Goal: Transaction & Acquisition: Purchase product/service

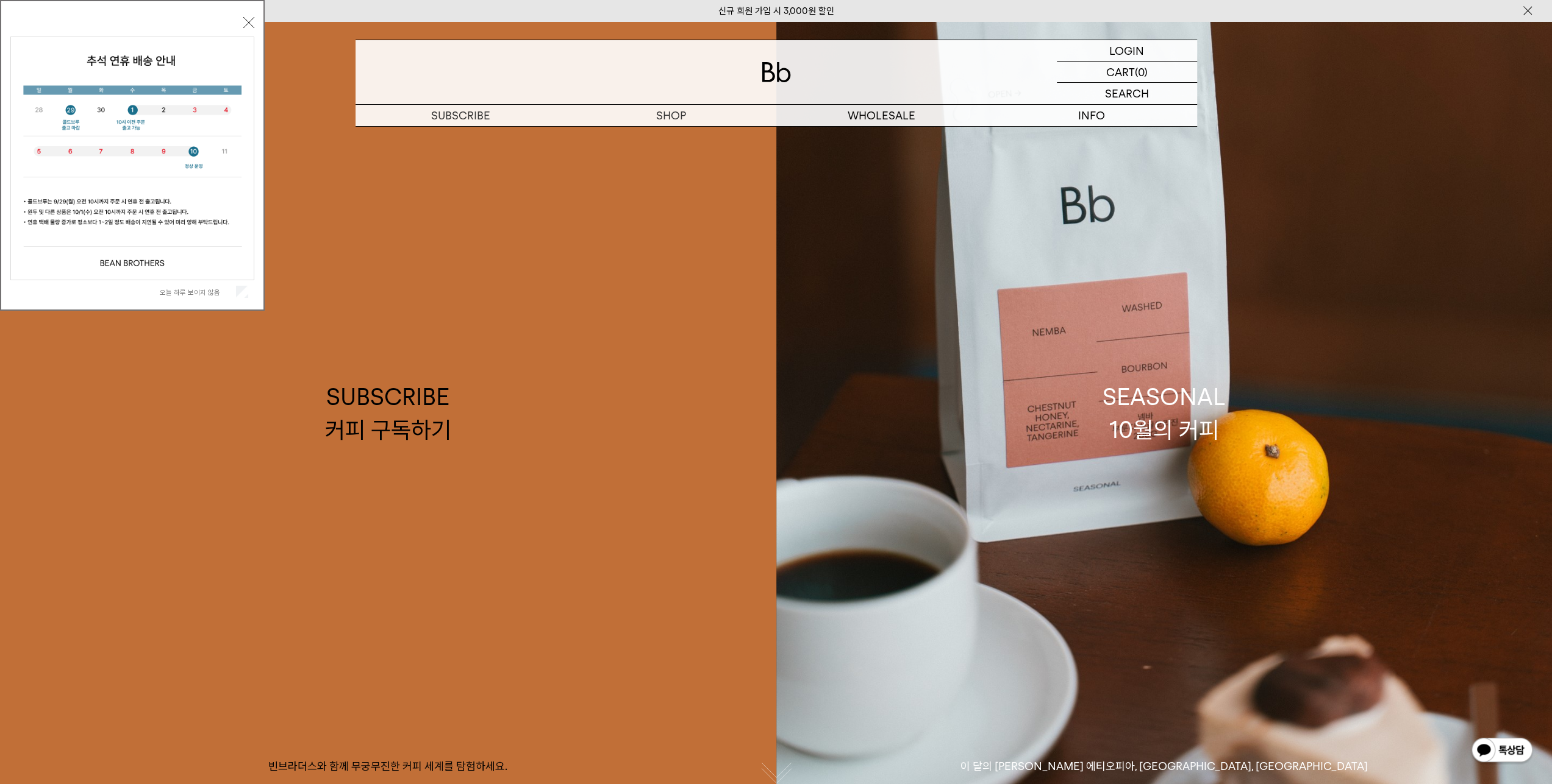
click at [247, 25] on button "닫기" at bounding box center [249, 22] width 11 height 11
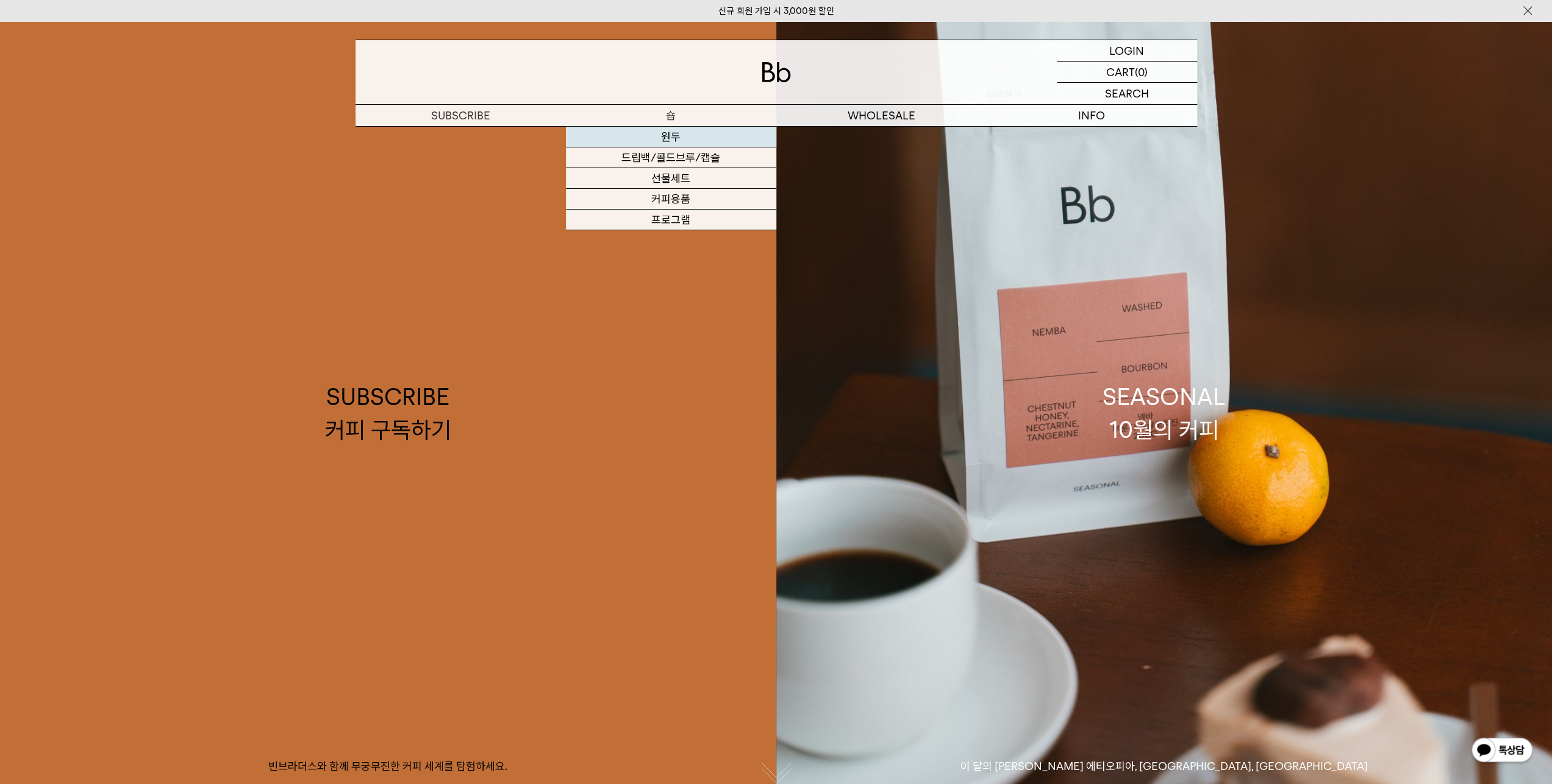
click at [667, 140] on link "원두" at bounding box center [670, 137] width 211 height 21
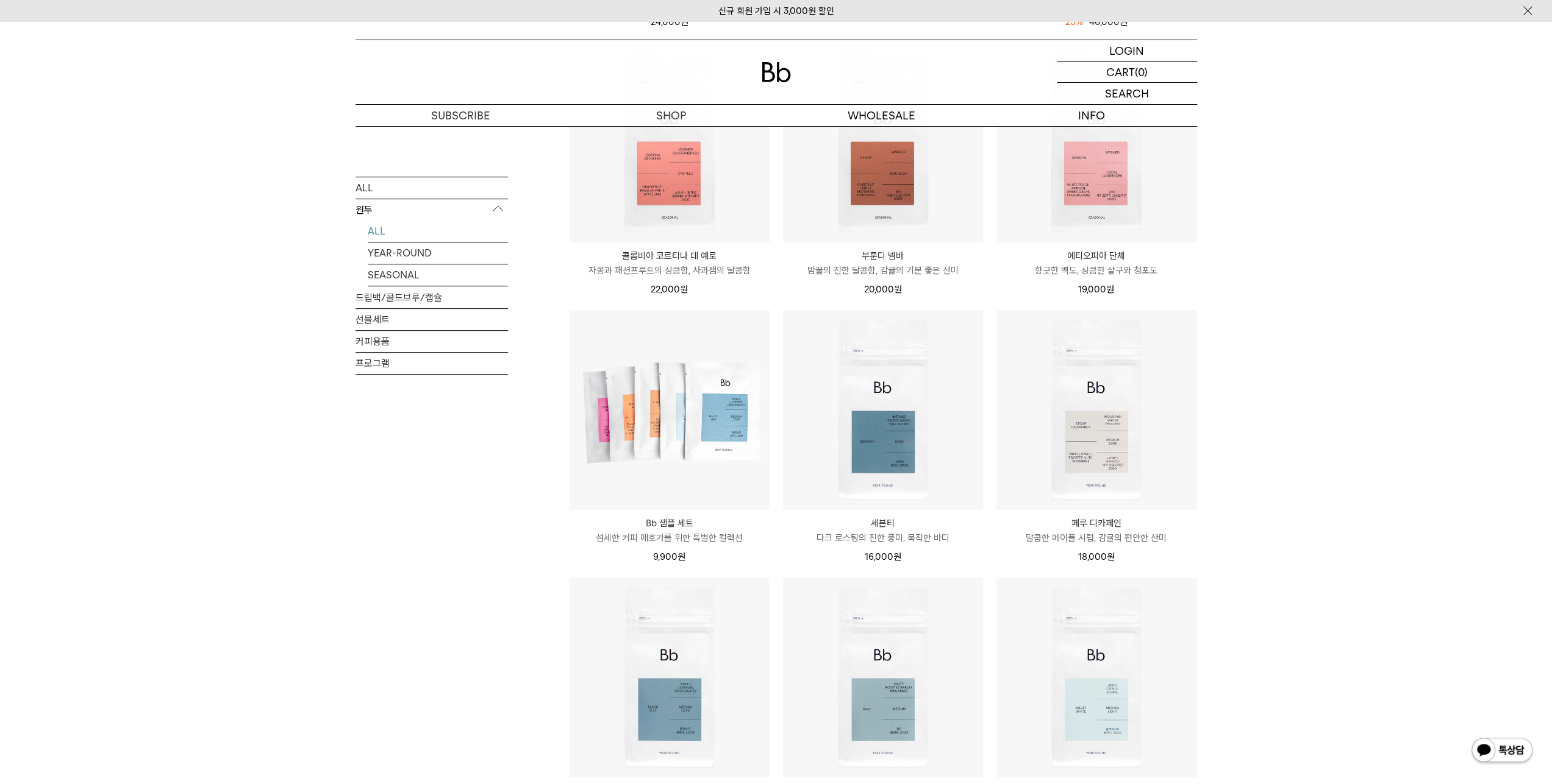
scroll to position [487, 0]
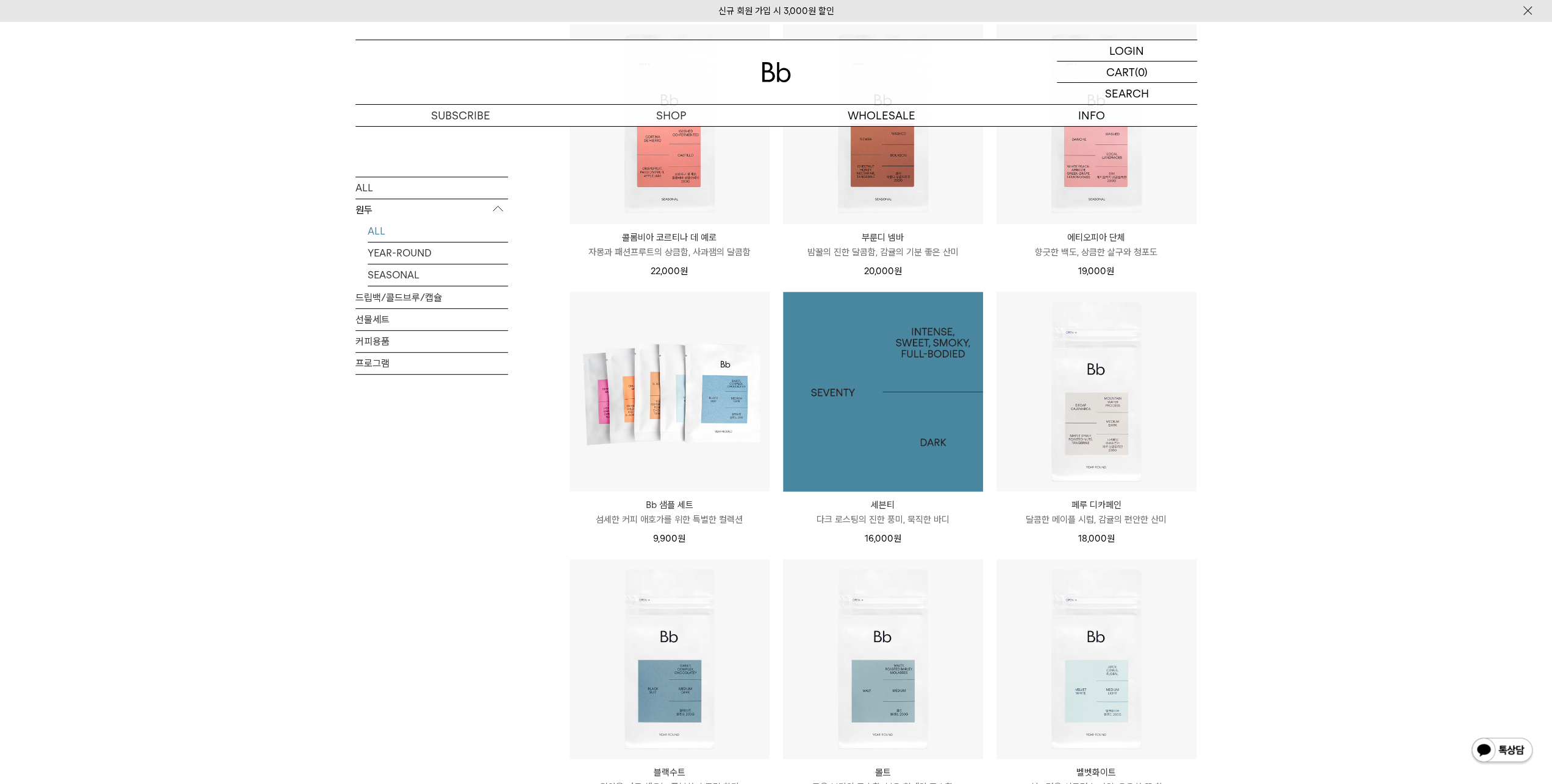
click at [855, 382] on img at bounding box center [883, 392] width 200 height 200
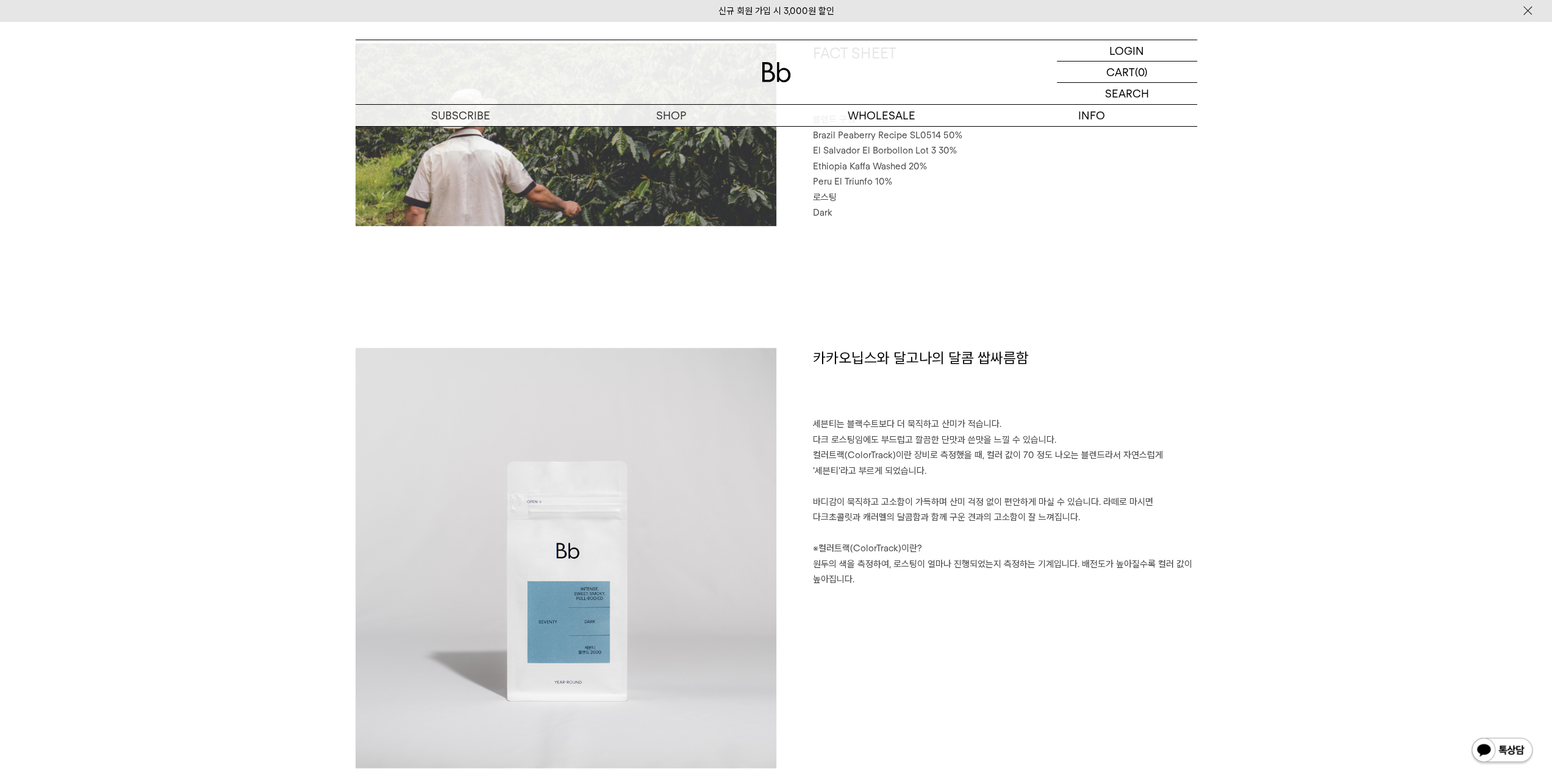
scroll to position [649, 0]
click at [795, 509] on div "카카오닙스와 달고나의 달콤 쌉싸름함 세븐티는 블랙수트보다 더 묵직하고 산미가 적습니다. 다크 로스팅임에도 부드럽고 깔끔한 단맛과 쓴맛을 느낄 …" at bounding box center [986, 558] width 420 height 420
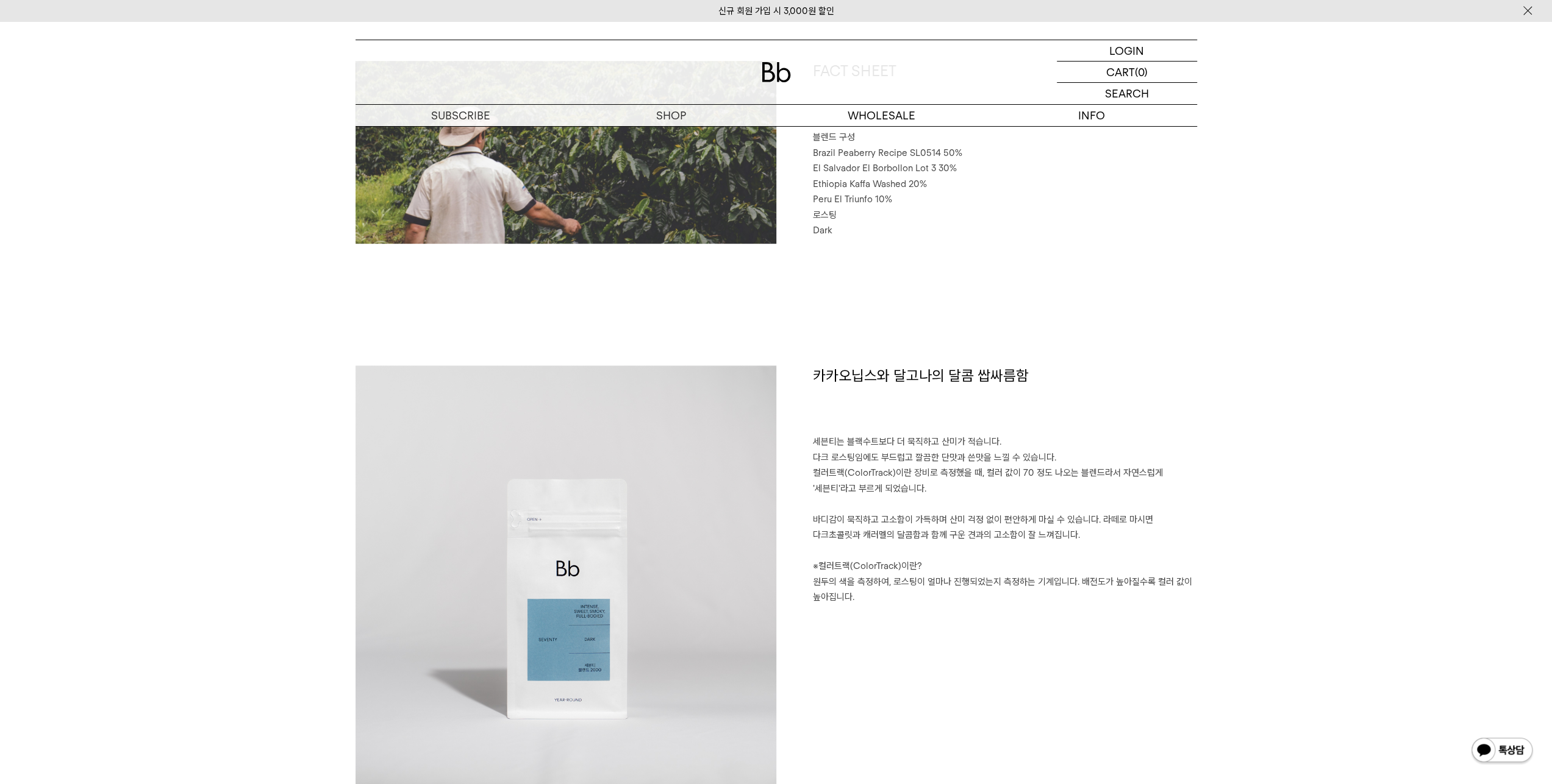
scroll to position [625, 0]
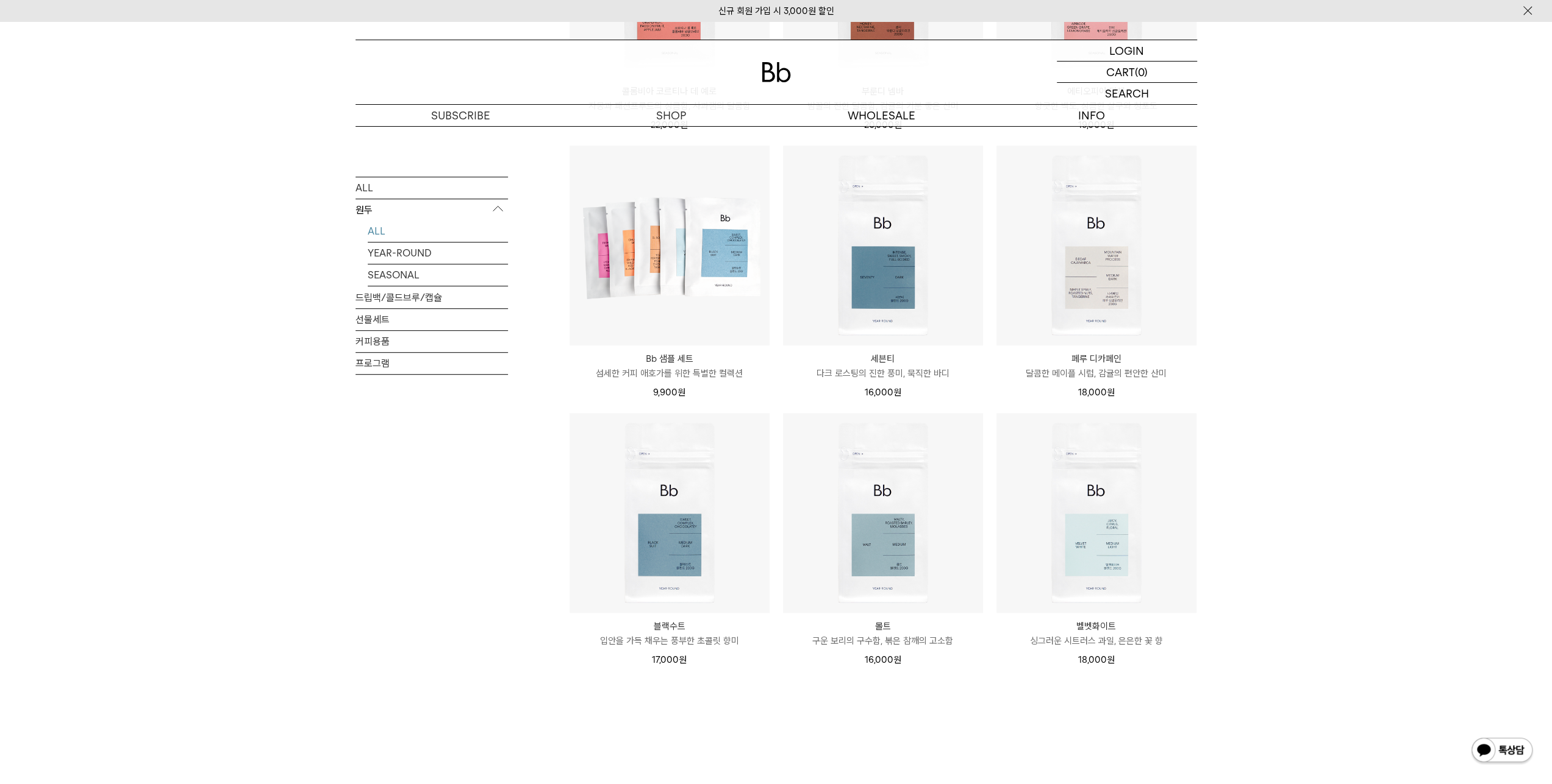
scroll to position [670, 0]
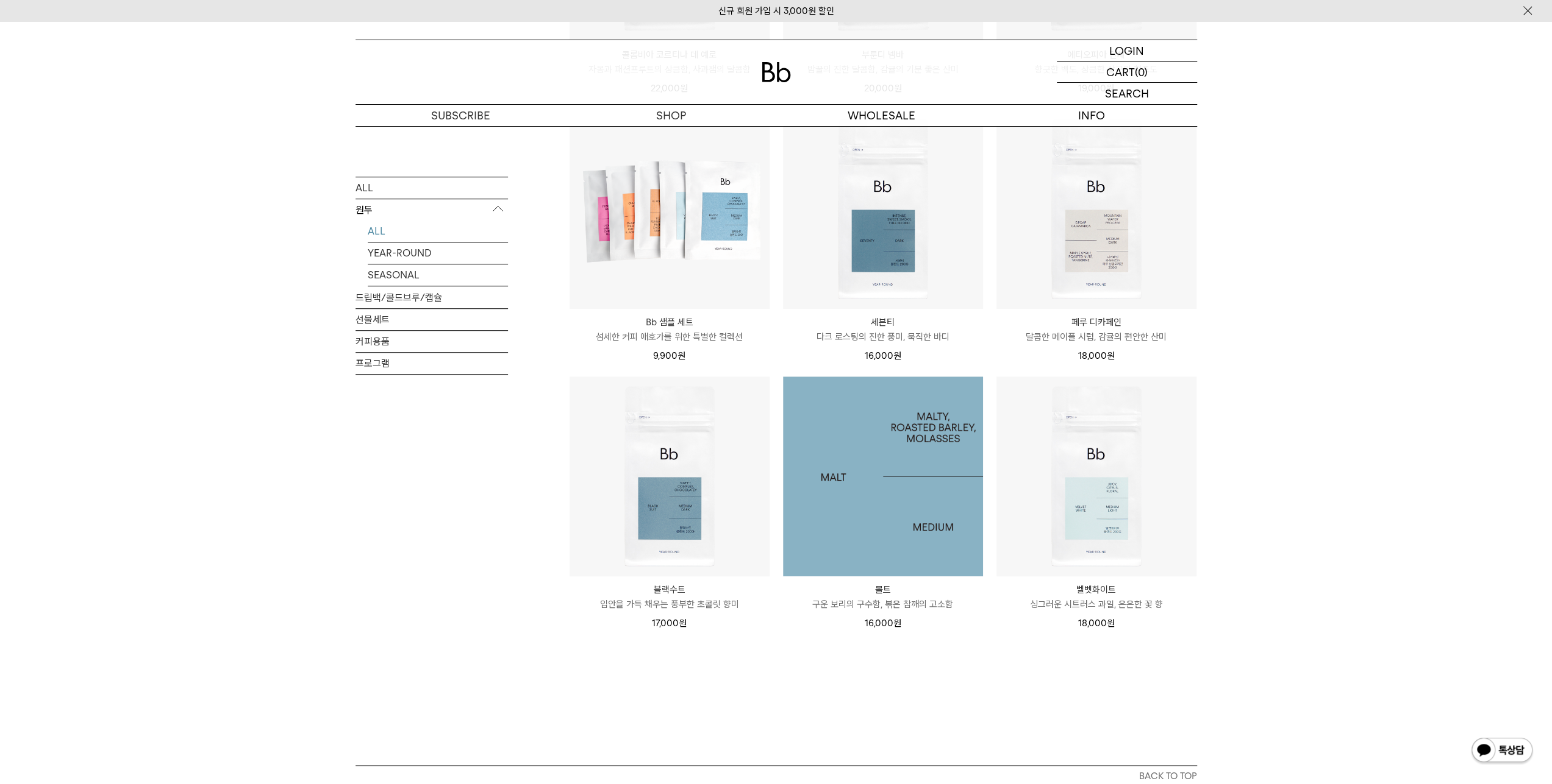
click at [854, 538] on img at bounding box center [883, 477] width 200 height 200
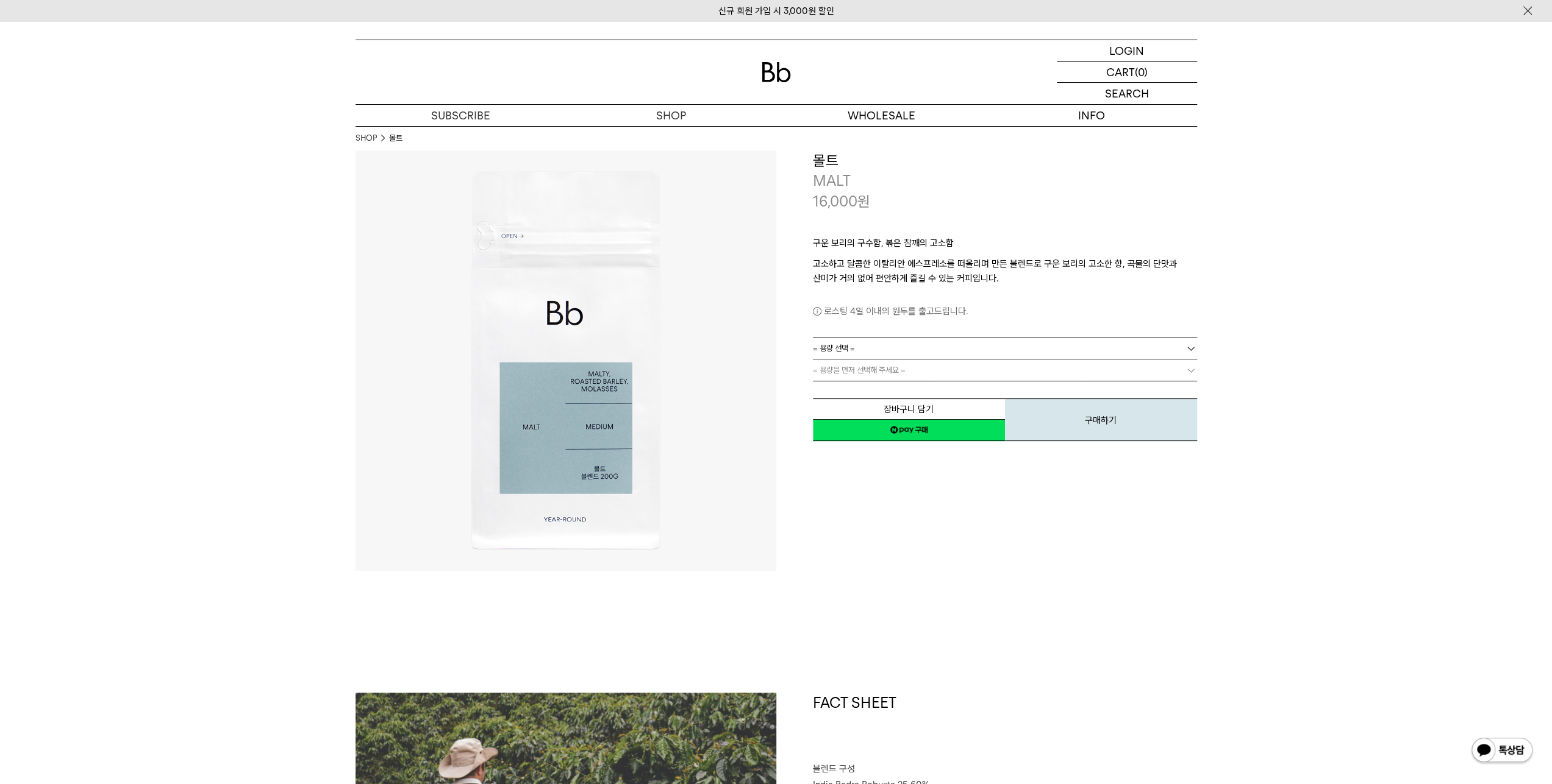
click at [800, 265] on div "**********" at bounding box center [986, 297] width 420 height 293
click at [803, 266] on div "**********" at bounding box center [986, 297] width 420 height 293
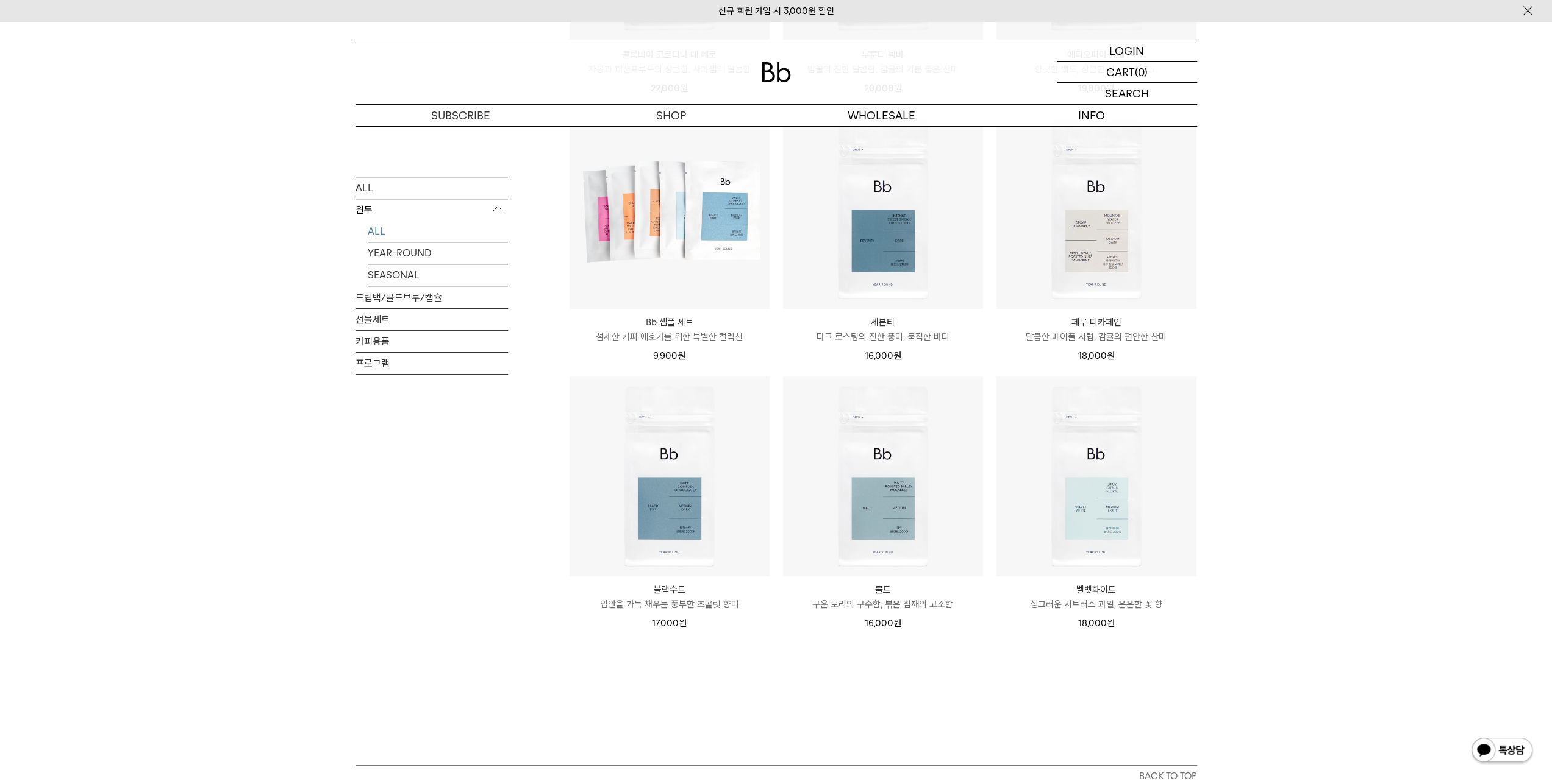
click at [179, 325] on div "SHOP 원두 ALL 원두 ALL YEAR-ROUND SEASONAL 드립백/콜드브루/캡슐 선물세트 커피용품 프로그램 원두 [PERSON_NA…" at bounding box center [776, 110] width 1552 height 1310
